Goal: Information Seeking & Learning: Learn about a topic

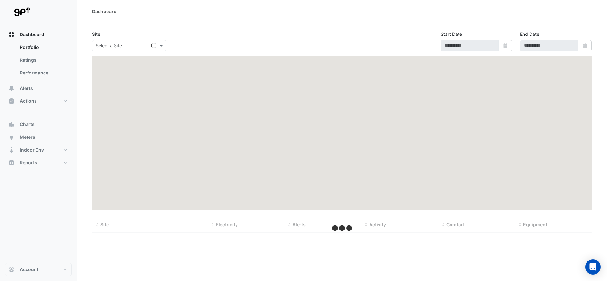
select select "***"
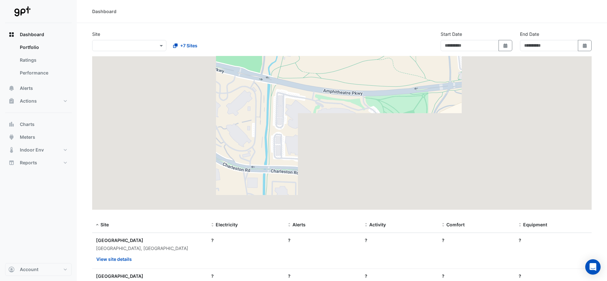
type input "**********"
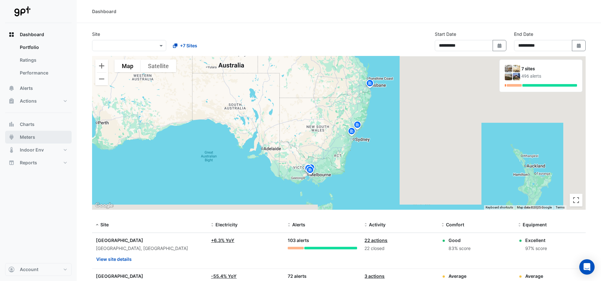
click at [35, 136] on span "Meters" at bounding box center [27, 137] width 15 height 6
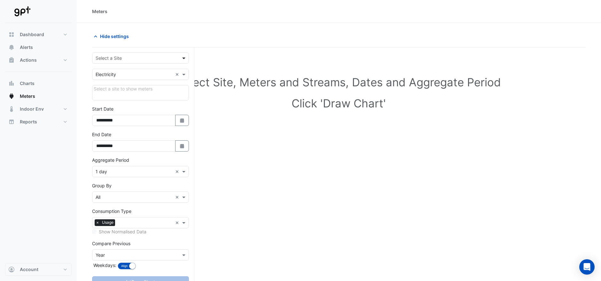
click at [184, 59] on span at bounding box center [185, 58] width 8 height 7
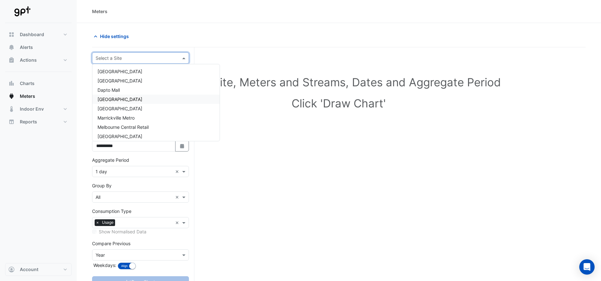
scroll to position [21, 0]
click at [135, 114] on span "[GEOGRAPHIC_DATA]" at bounding box center [120, 115] width 45 height 5
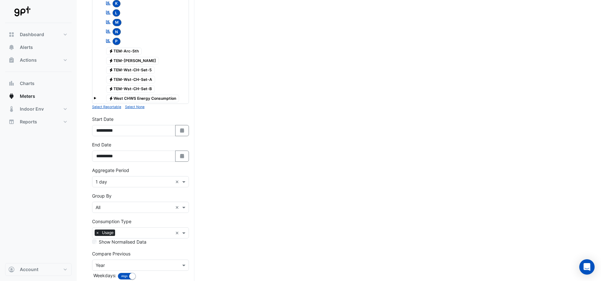
scroll to position [305, 0]
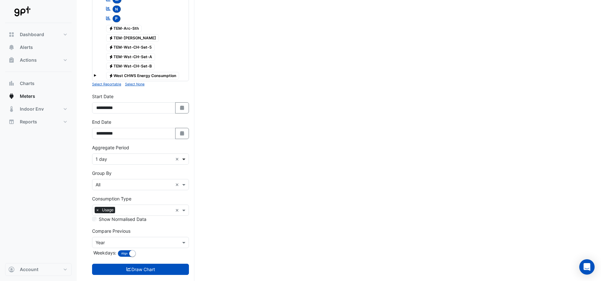
click at [184, 156] on span at bounding box center [185, 159] width 8 height 7
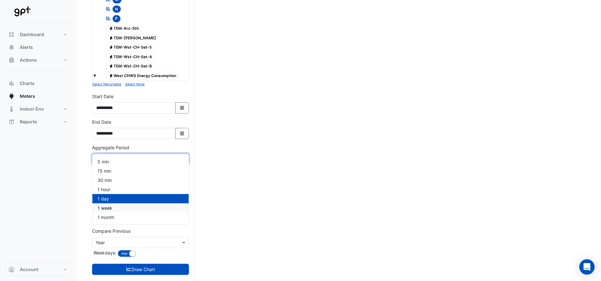
click at [115, 208] on div "1 week" at bounding box center [140, 207] width 96 height 9
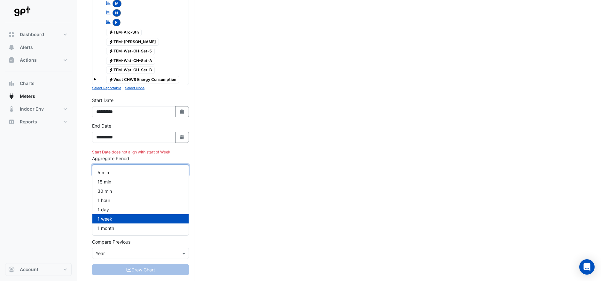
click at [186, 167] on span at bounding box center [185, 170] width 8 height 7
click at [120, 227] on div "1 month" at bounding box center [140, 228] width 96 height 9
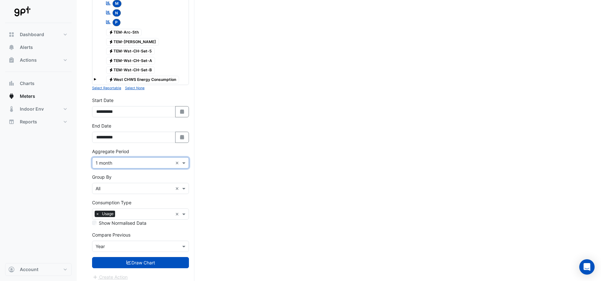
scroll to position [294, 0]
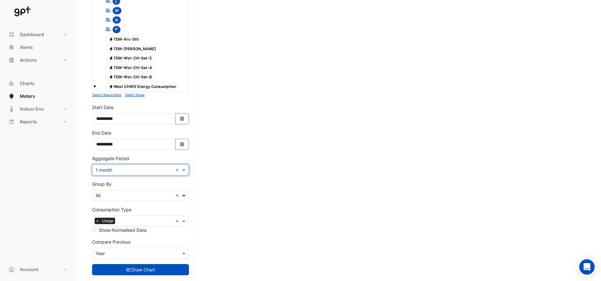
click at [188, 192] on span at bounding box center [185, 195] width 8 height 7
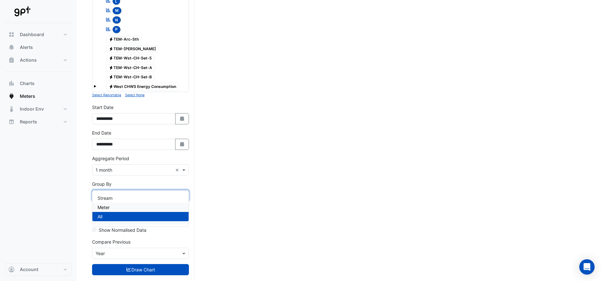
click at [117, 206] on div "Meter" at bounding box center [140, 207] width 96 height 9
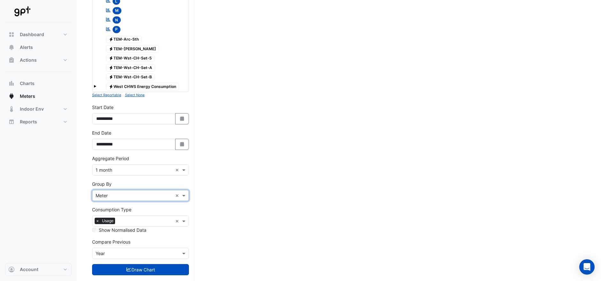
click at [261, 183] on div "Select Site, Meters and Streams, Dates and Aggregate Period Click 'Draw Chart'" at bounding box center [339, 27] width 494 height 532
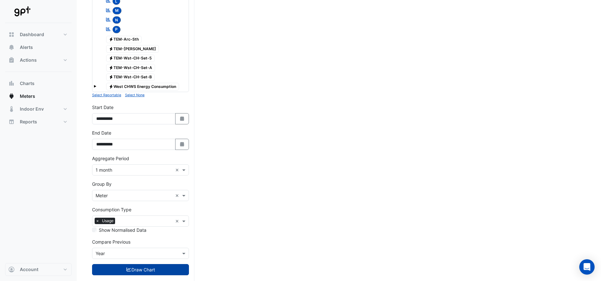
click at [148, 264] on button "Draw Chart" at bounding box center [140, 269] width 97 height 11
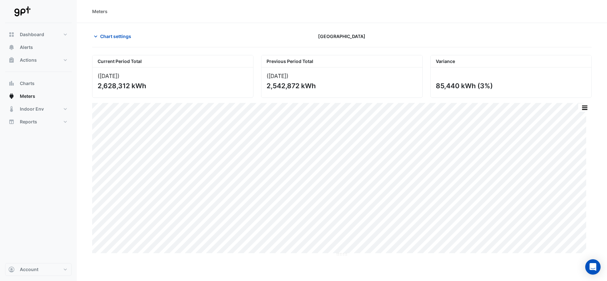
click at [463, 254] on div "Print Save as JPEG Save as PNG Pivot Data Table Export CSV - Flat Export CSV - …" at bounding box center [341, 179] width 499 height 153
click at [94, 35] on icon "button" at bounding box center [95, 36] width 6 height 6
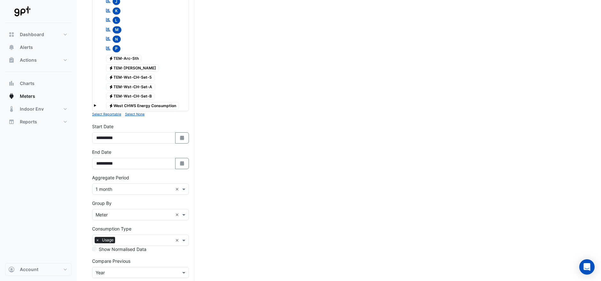
scroll to position [294, 0]
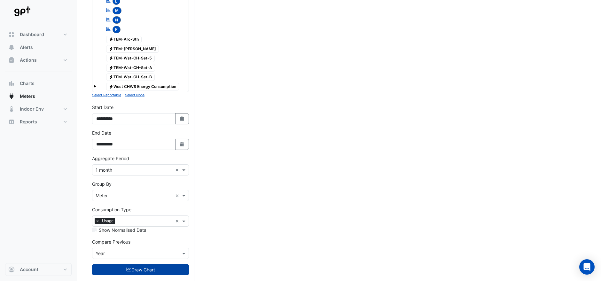
click at [139, 264] on button "Draw Chart" at bounding box center [140, 269] width 97 height 11
click at [181, 116] on icon "Select Date" at bounding box center [182, 118] width 6 height 4
select select "*"
select select "****"
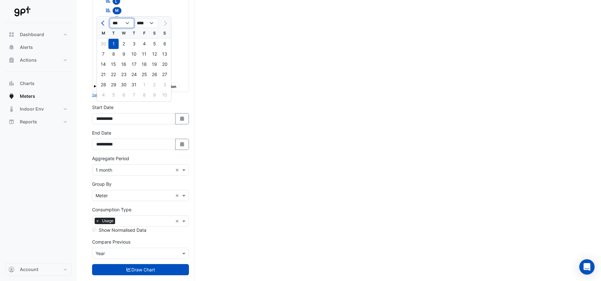
click at [128, 23] on select "*** *** *** *** *** *** ***" at bounding box center [122, 23] width 24 height 10
select select "*"
click at [110, 18] on select "*** *** *** *** *** *** ***" at bounding box center [122, 23] width 24 height 10
click at [164, 42] on div "1" at bounding box center [165, 44] width 10 height 10
type input "**********"
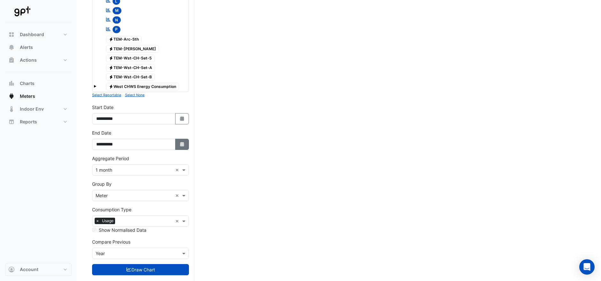
click at [186, 139] on button "Select Date" at bounding box center [182, 144] width 14 height 11
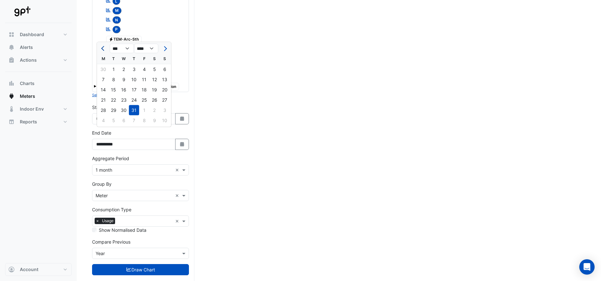
click at [100, 46] on button "Previous month" at bounding box center [103, 48] width 8 height 10
select select "*"
click at [106, 118] on div "30" at bounding box center [103, 120] width 10 height 10
type input "**********"
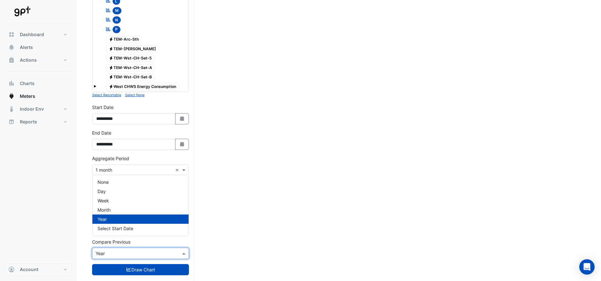
click at [183, 250] on span at bounding box center [185, 253] width 8 height 7
click at [129, 204] on div "Week" at bounding box center [140, 200] width 96 height 9
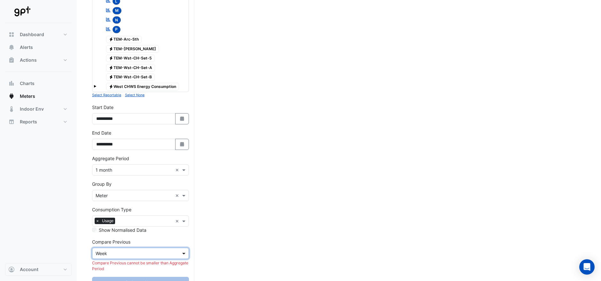
click at [182, 250] on span at bounding box center [185, 253] width 8 height 7
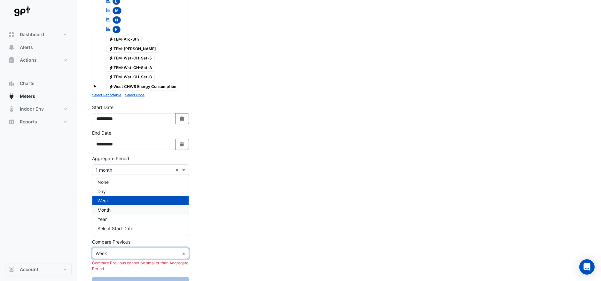
click at [121, 211] on div "Month" at bounding box center [140, 209] width 96 height 9
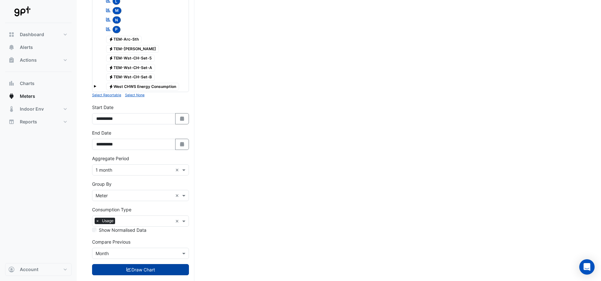
click at [150, 264] on button "Draw Chart" at bounding box center [140, 269] width 97 height 11
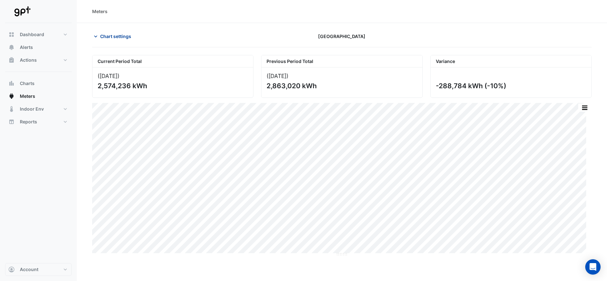
click at [95, 34] on icon "button" at bounding box center [95, 36] width 6 height 6
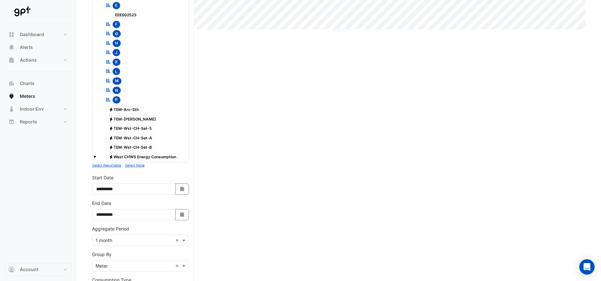
scroll to position [248, 0]
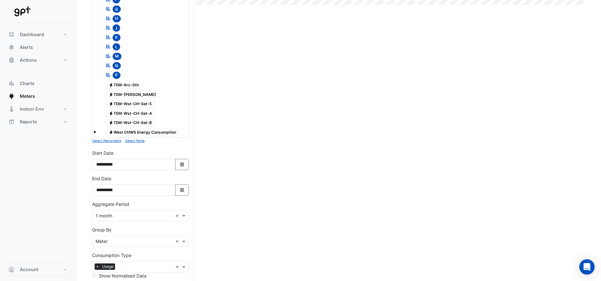
click at [133, 139] on small "Select None" at bounding box center [135, 141] width 20 height 4
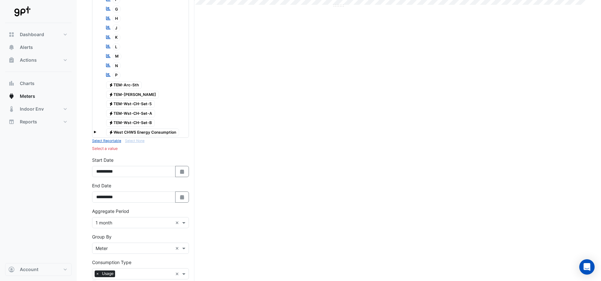
click at [138, 91] on span "Electricity TEM-David-Jones" at bounding box center [132, 95] width 53 height 8
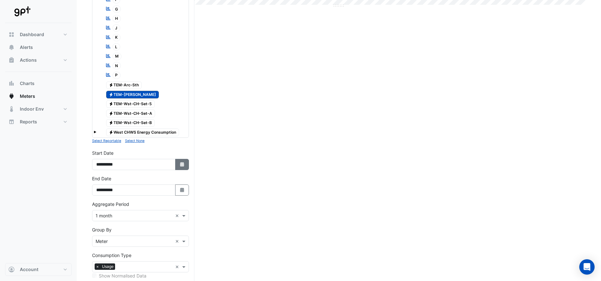
click at [183, 162] on icon "button" at bounding box center [182, 164] width 4 height 4
select select "*"
select select "****"
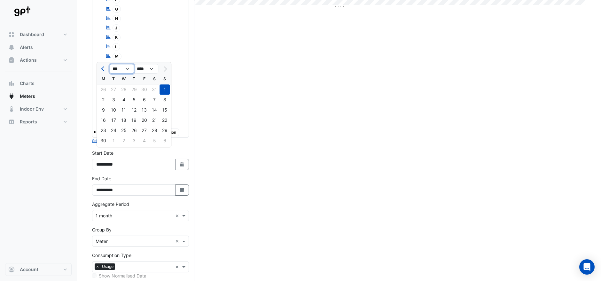
click at [128, 68] on select "*** *** *** *** *** ***" at bounding box center [122, 69] width 24 height 10
click at [207, 79] on div "Current Period Total (Jun 25 ) 2,574,236 kWh Previous Period Total (May 25 ) 2,…" at bounding box center [339, 73] width 494 height 532
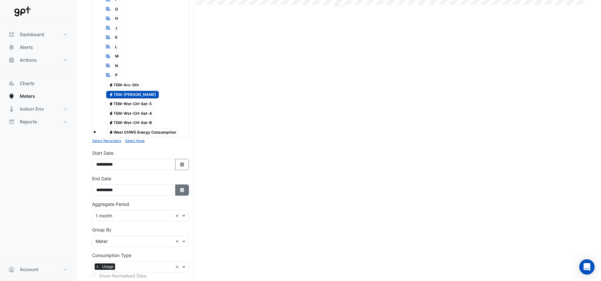
click at [182, 184] on button "Select Date" at bounding box center [182, 189] width 14 height 11
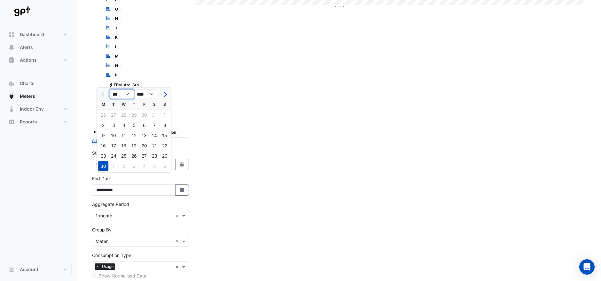
click at [129, 96] on select "*** *** *** *** *** *** ***" at bounding box center [122, 95] width 24 height 10
select select "*"
click at [110, 90] on select "*** *** *** *** *** *** ***" at bounding box center [122, 95] width 24 height 10
click at [134, 154] on div "31" at bounding box center [134, 156] width 10 height 10
type input "**********"
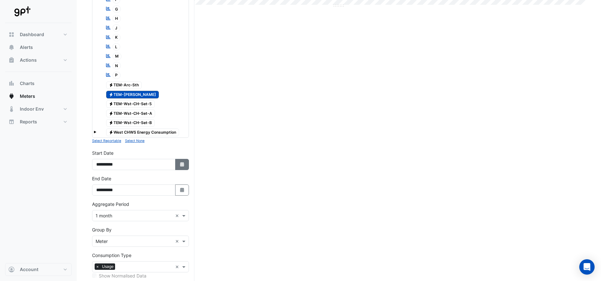
click at [184, 162] on icon "button" at bounding box center [182, 164] width 4 height 4
select select "*"
select select "****"
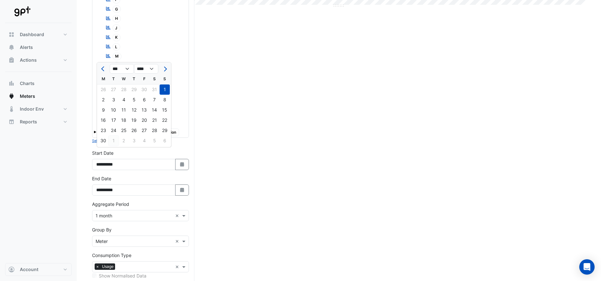
click at [113, 140] on div "1" at bounding box center [113, 141] width 10 height 10
type input "**********"
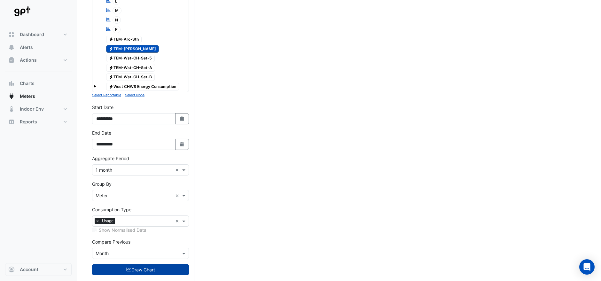
click at [148, 264] on button "Draw Chart" at bounding box center [140, 269] width 97 height 11
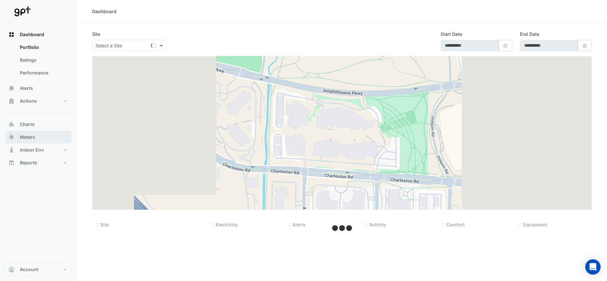
type input "**********"
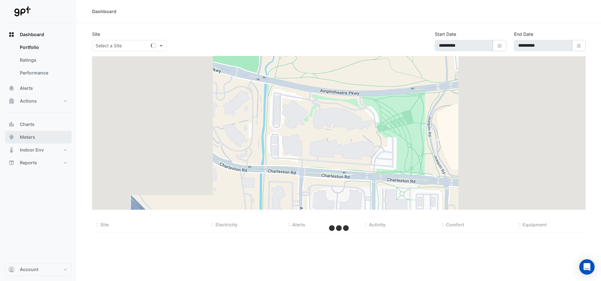
select select "***"
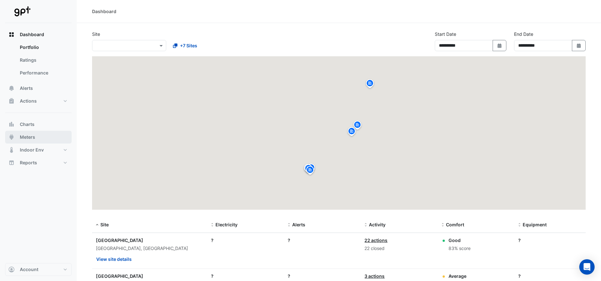
click at [29, 136] on span "Meters" at bounding box center [27, 137] width 15 height 6
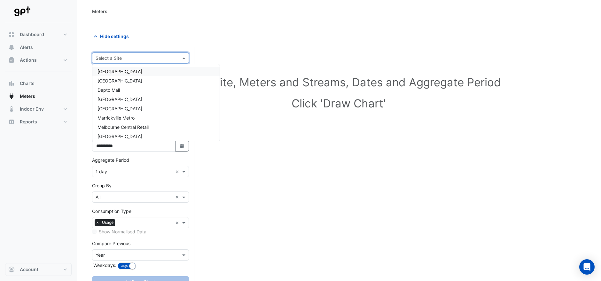
click at [162, 57] on input "text" at bounding box center [134, 58] width 77 height 7
click at [139, 114] on span "[GEOGRAPHIC_DATA]" at bounding box center [120, 115] width 45 height 5
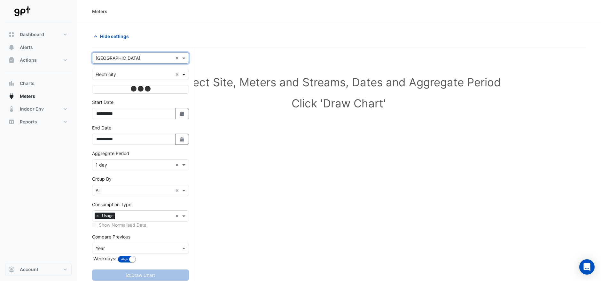
click at [184, 74] on span at bounding box center [185, 74] width 8 height 7
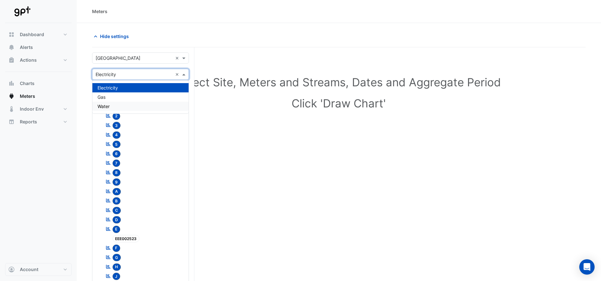
click at [121, 105] on div "Water" at bounding box center [140, 106] width 96 height 9
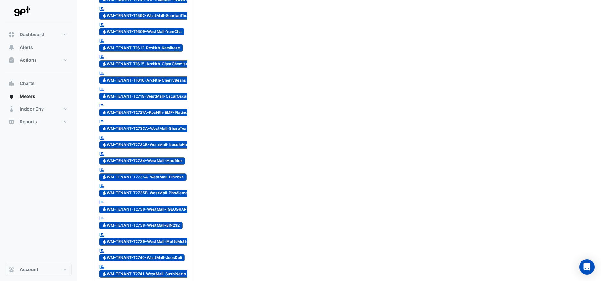
scroll to position [1812, 0]
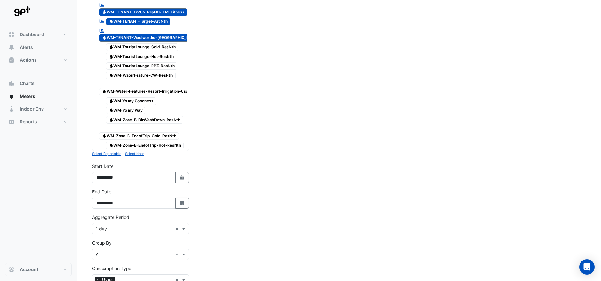
click at [134, 152] on small "Select None" at bounding box center [135, 154] width 20 height 4
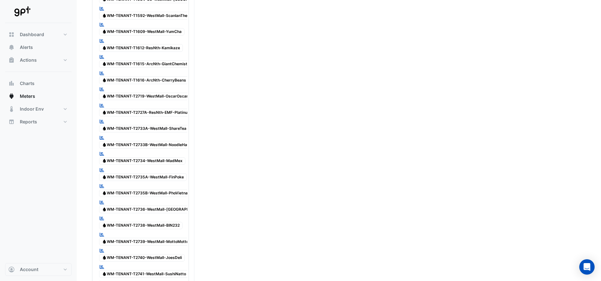
scroll to position [581, 0]
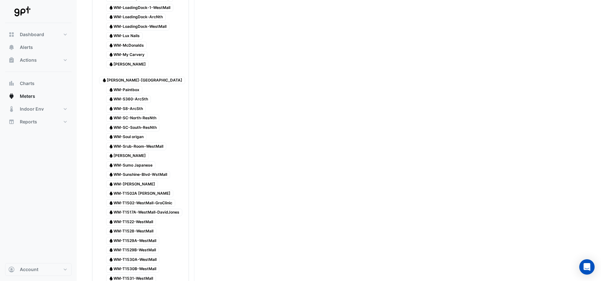
click at [141, 171] on span "Water WM-Sunshine-Blvd-WstMall" at bounding box center [138, 175] width 64 height 8
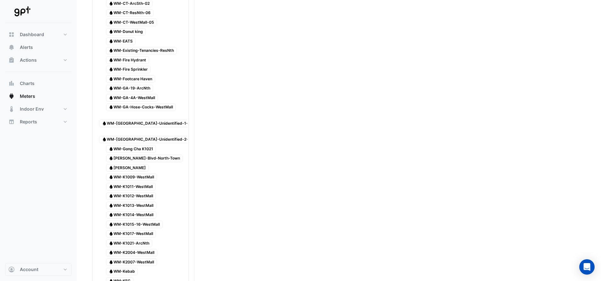
click at [150, 155] on span "Water [PERSON_NAME]-Blvd-North-Town" at bounding box center [144, 159] width 77 height 8
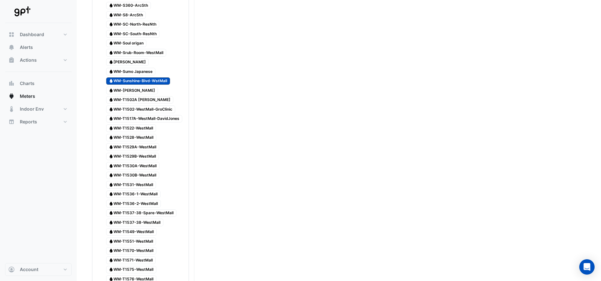
scroll to position [193, 0]
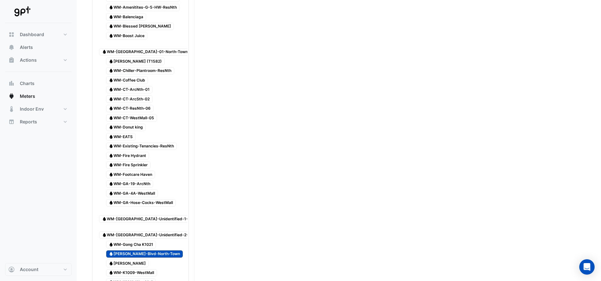
click at [133, 152] on span "Water WM-Fire Hydrant" at bounding box center [127, 156] width 43 height 8
click at [135, 161] on span "Water WM-Fire Sprinkler" at bounding box center [128, 165] width 45 height 8
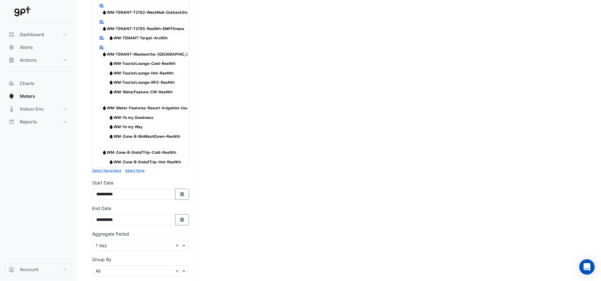
scroll to position [1820, 0]
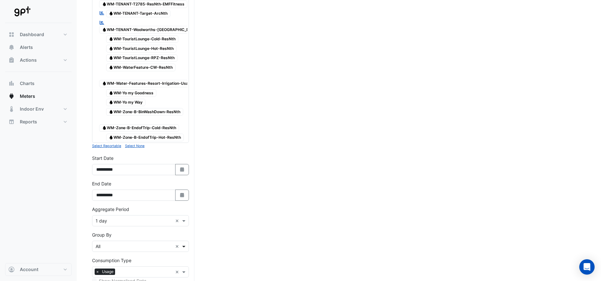
click at [184, 243] on span at bounding box center [185, 246] width 8 height 7
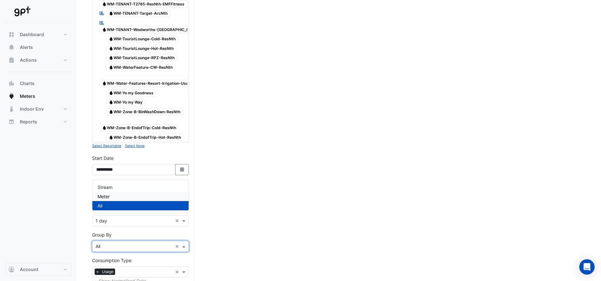
click at [122, 197] on div "Meter" at bounding box center [140, 196] width 96 height 9
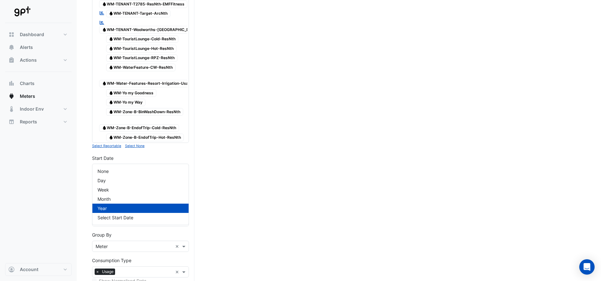
click at [109, 167] on div "None" at bounding box center [140, 171] width 96 height 9
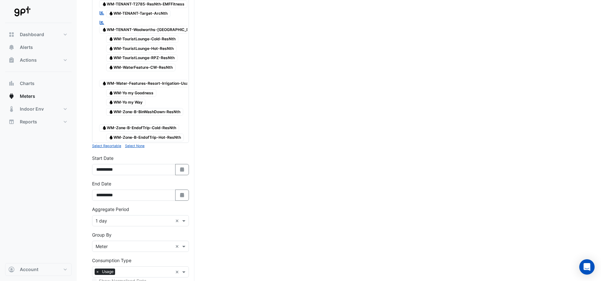
scroll to position [1809, 0]
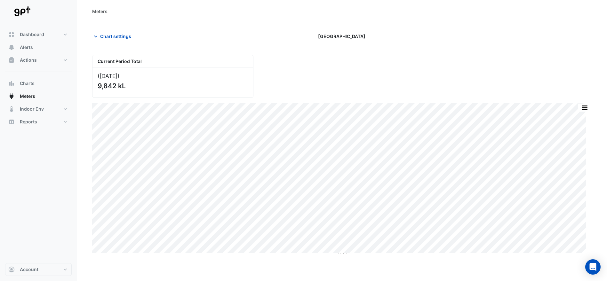
click at [422, 70] on div "Current Period Total ([DATE] ) 9,842 kL" at bounding box center [341, 74] width 507 height 48
click at [418, 70] on div "Current Period Total ([DATE] ) 9,842 kL" at bounding box center [341, 74] width 507 height 48
